Goal: Task Accomplishment & Management: Manage account settings

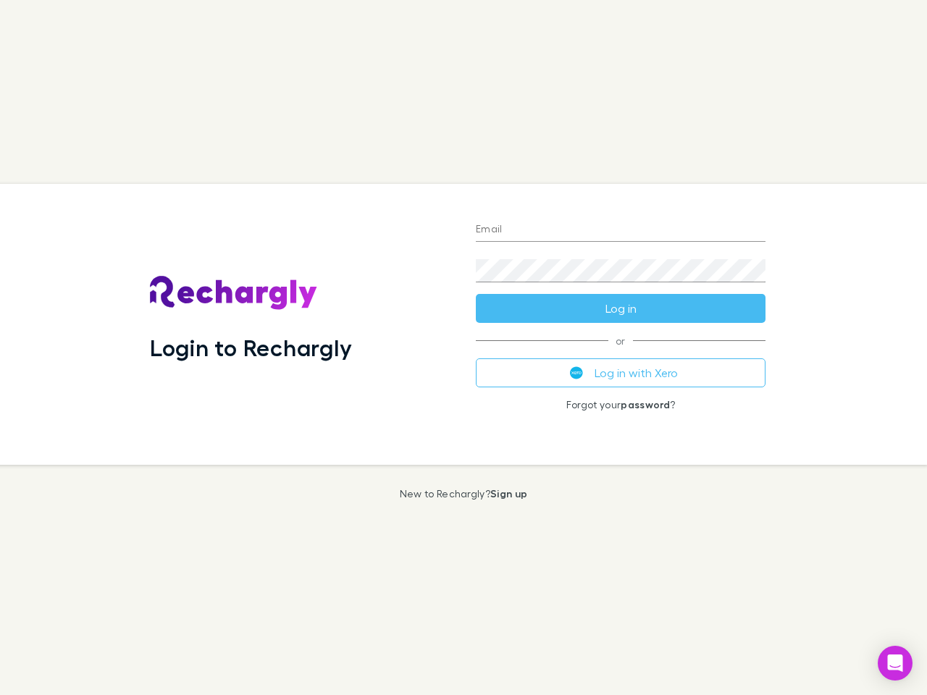
click at [463, 348] on div "Login to Rechargly" at bounding box center [301, 324] width 326 height 281
click at [621, 230] on input "Email" at bounding box center [621, 230] width 290 height 23
click at [621, 308] on form "Email Password Log in" at bounding box center [621, 265] width 290 height 116
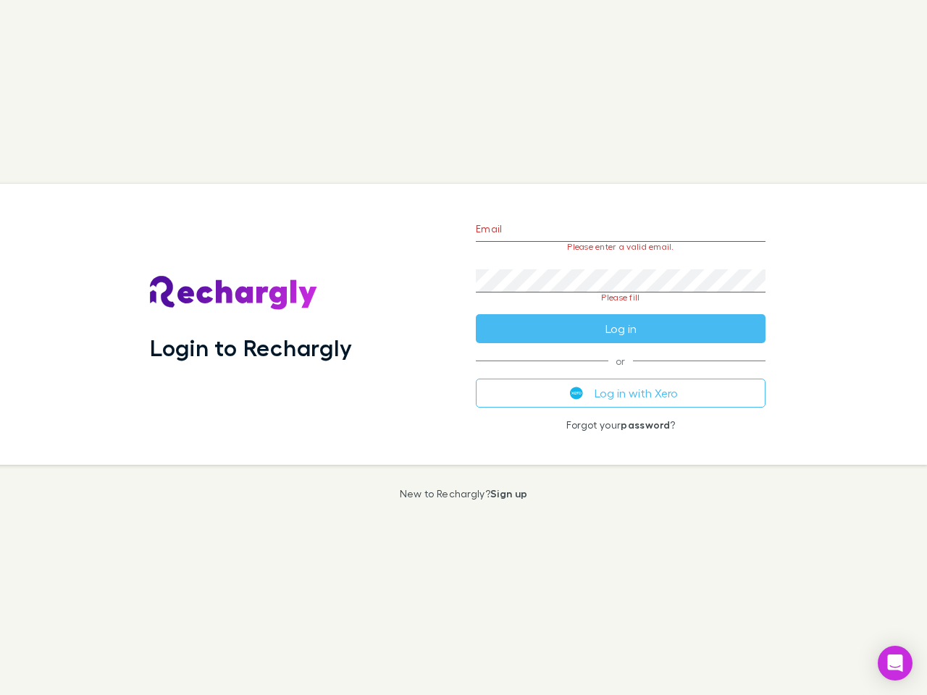
click at [621, 373] on div "Email Please enter a valid email. Password Please fill Log in or Log in with Xe…" at bounding box center [620, 324] width 313 height 281
click at [895, 663] on icon "Open Intercom Messenger" at bounding box center [895, 663] width 15 height 17
